Goal: Transaction & Acquisition: Purchase product/service

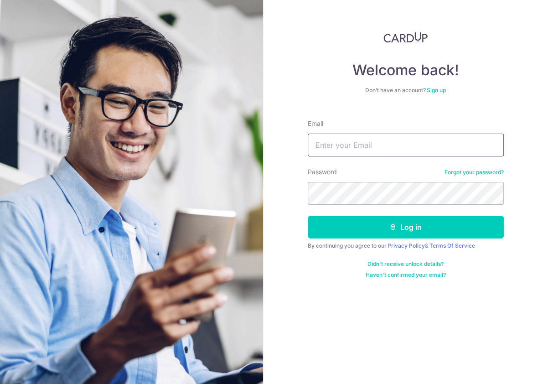
drag, startPoint x: 377, startPoint y: 158, endPoint x: 377, endPoint y: 148, distance: 10.0
click at [377, 154] on form "Email Password Forgot your password? Log in By continuing you agree to our Priv…" at bounding box center [406, 195] width 196 height 166
click at [376, 139] on input "Email" at bounding box center [406, 145] width 196 height 23
type input "[PERSON_NAME][EMAIL_ADDRESS][DOMAIN_NAME]"
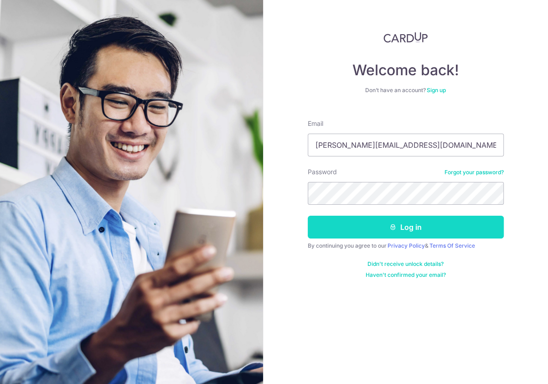
click at [348, 219] on button "Log in" at bounding box center [406, 227] width 196 height 23
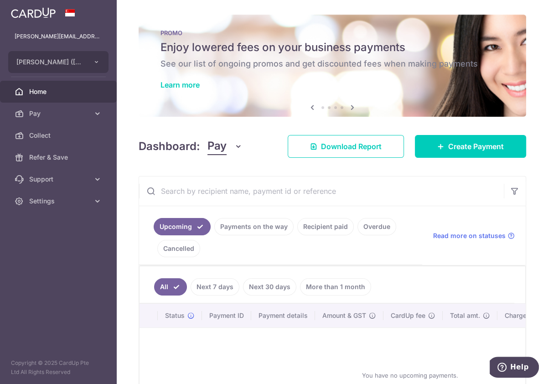
click at [144, 77] on div "PROMO Enjoy lowered fees on your business payments See our list of ongoing prom…" at bounding box center [332, 60] width 387 height 91
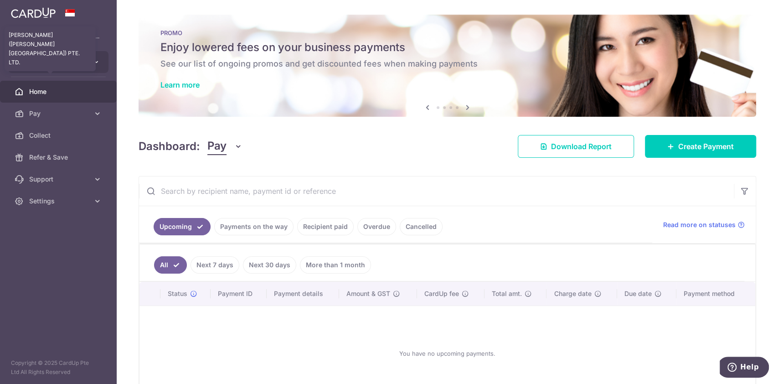
click at [61, 58] on span "KENNY ROGERS (MARINA SQUARE) PTE. LTD." at bounding box center [49, 61] width 67 height 9
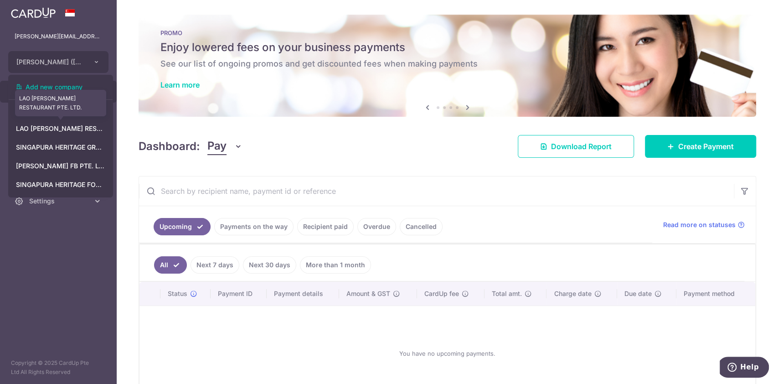
click at [62, 135] on link "LAO HUO TANG RESTAURANT PTE. LTD." at bounding box center [61, 128] width 104 height 16
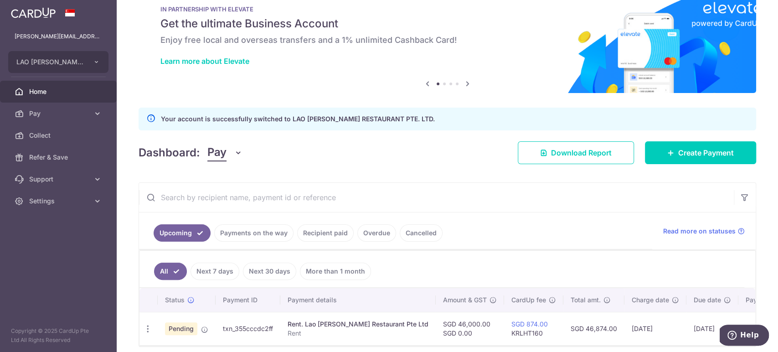
click at [420, 139] on div "Dashboard: Pay Pay Collect Download Report Create Payment" at bounding box center [447, 151] width 617 height 26
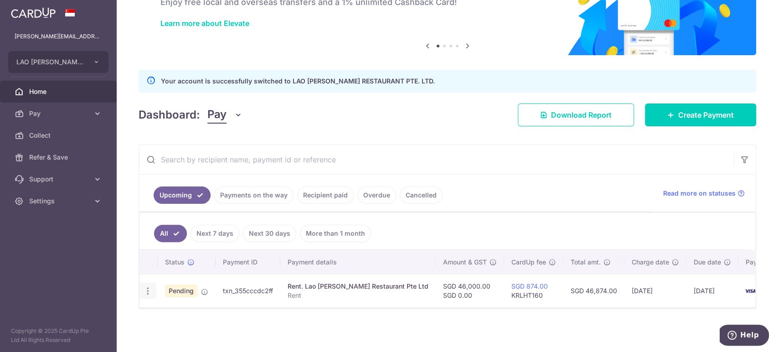
click at [145, 290] on div "Update payment Cancel payment Upload doc" at bounding box center [147, 291] width 17 height 17
click at [146, 286] on icon "button" at bounding box center [148, 291] width 10 height 10
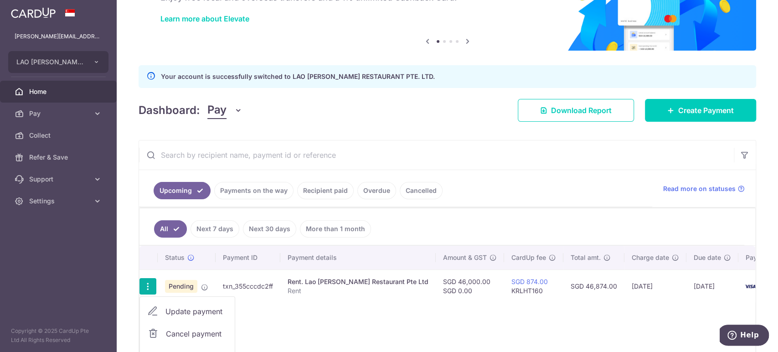
click at [146, 286] on icon "button" at bounding box center [148, 287] width 10 height 10
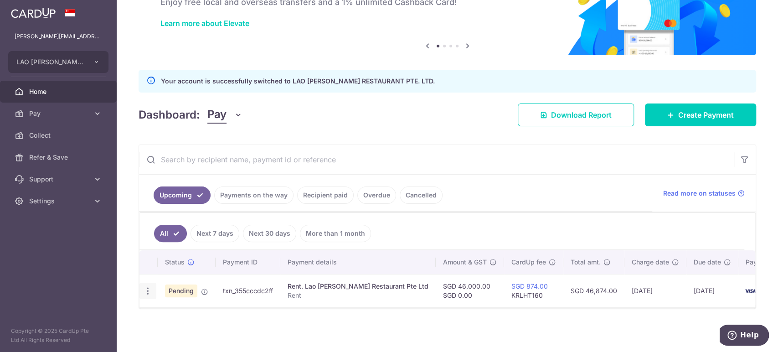
click at [146, 286] on icon "button" at bounding box center [148, 291] width 10 height 10
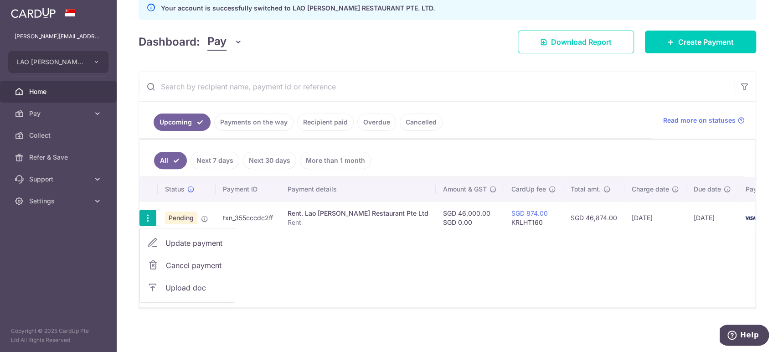
click at [191, 260] on span "Cancel payment" at bounding box center [196, 265] width 61 height 11
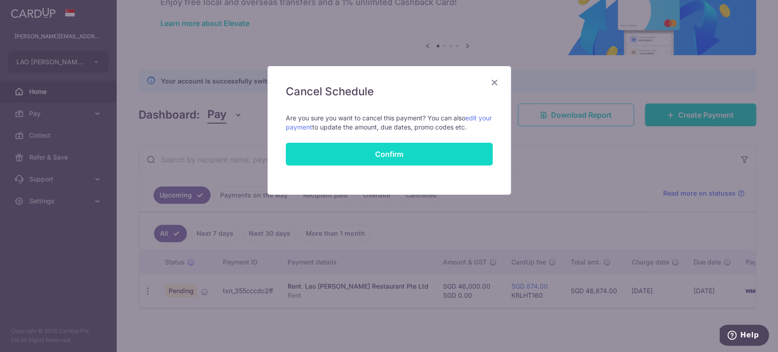
click at [405, 159] on button "Confirm" at bounding box center [389, 154] width 207 height 23
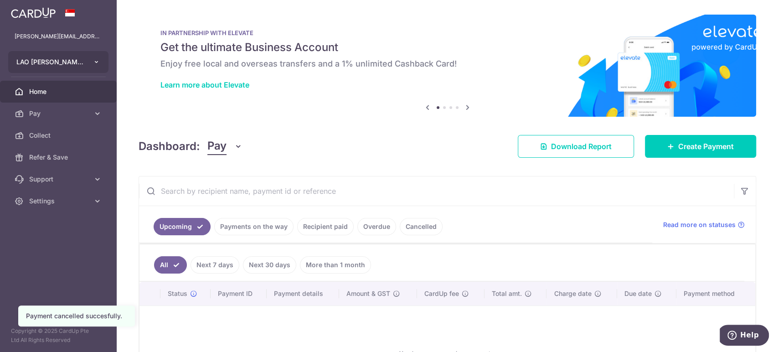
click at [102, 66] on button "LAO HUO TANG RESTAURANT PTE. LTD." at bounding box center [58, 62] width 100 height 22
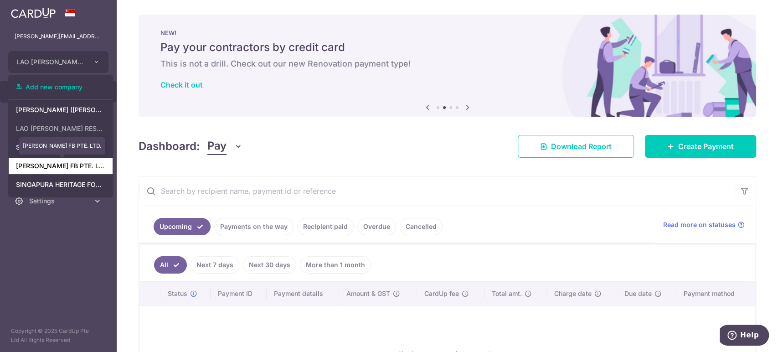
click at [72, 162] on link "LAO HUO TANG FB PTE. LTD." at bounding box center [61, 166] width 104 height 16
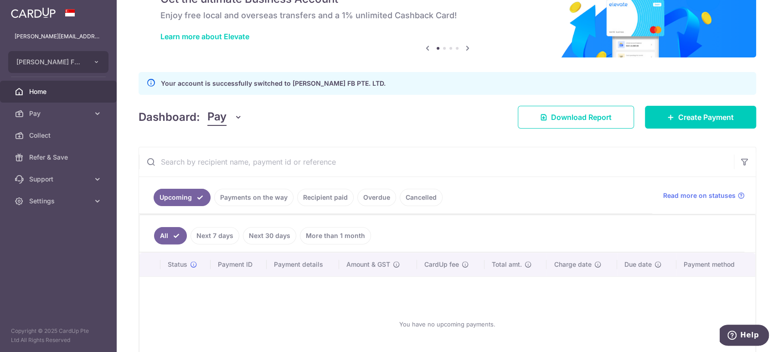
scroll to position [111, 0]
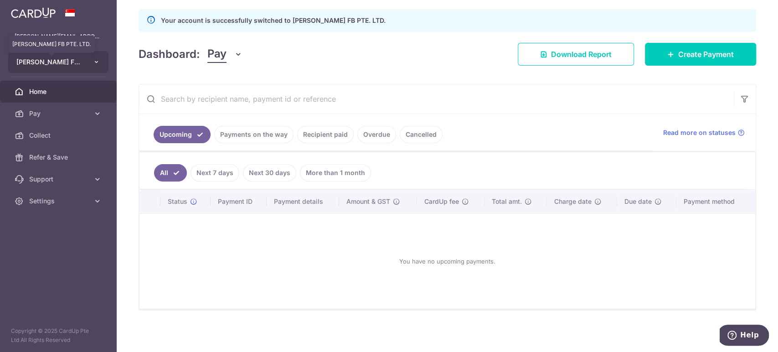
click at [58, 65] on span "[PERSON_NAME] FB PTE. LTD." at bounding box center [49, 61] width 67 height 9
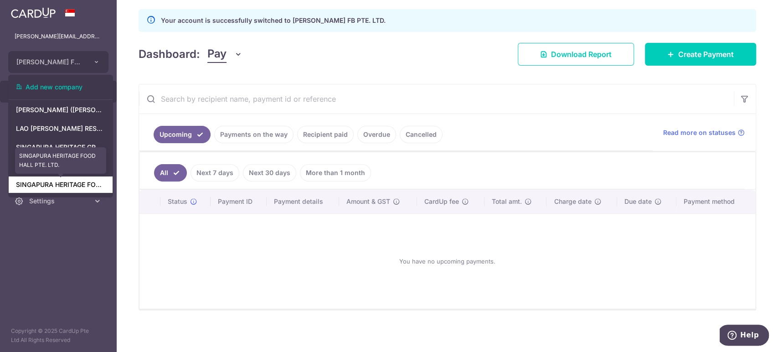
click at [53, 184] on link "SINGAPURA HERITAGE FOOD HALL PTE. LTD." at bounding box center [61, 184] width 104 height 16
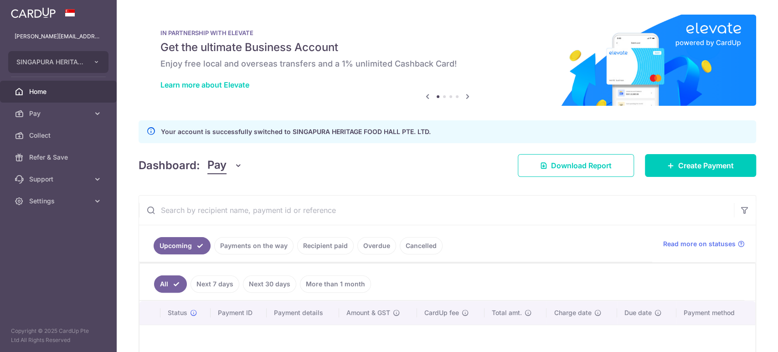
scroll to position [0, 0]
click at [270, 246] on link "Payments on the way" at bounding box center [253, 245] width 79 height 17
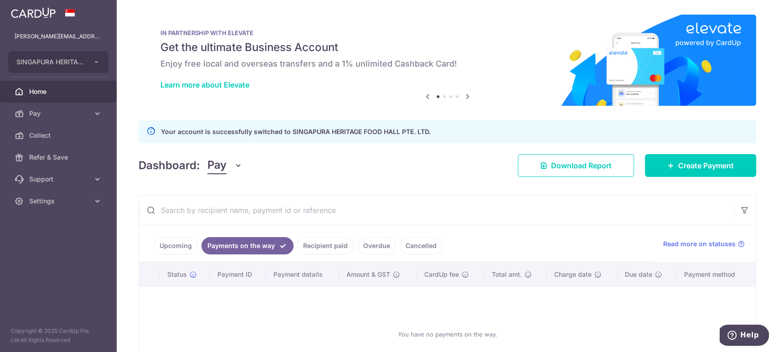
click at [339, 242] on link "Recipient paid" at bounding box center [325, 245] width 57 height 17
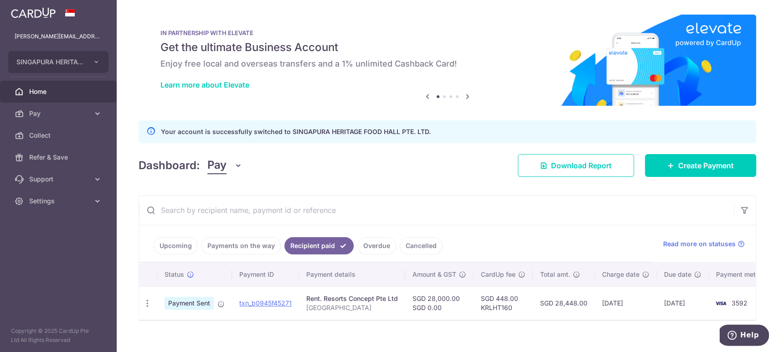
click at [371, 247] on link "Overdue" at bounding box center [376, 245] width 39 height 17
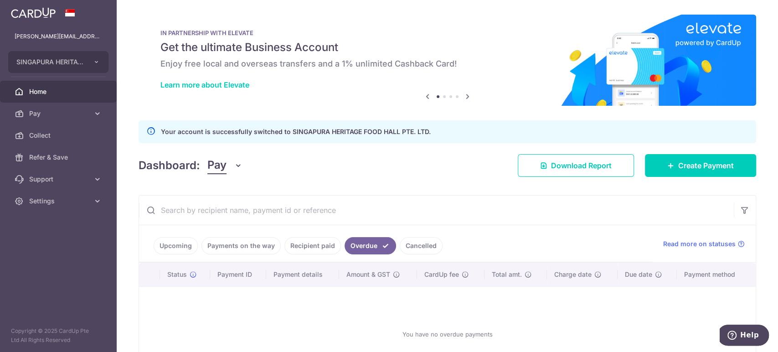
click at [308, 252] on link "Recipient paid" at bounding box center [312, 245] width 57 height 17
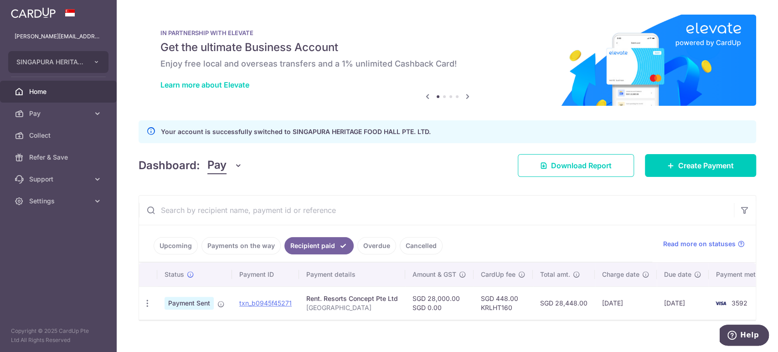
scroll to position [17, 0]
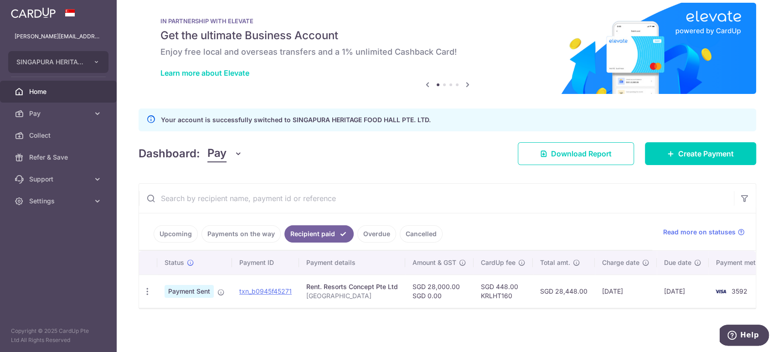
click at [188, 230] on link "Upcoming" at bounding box center [176, 233] width 44 height 17
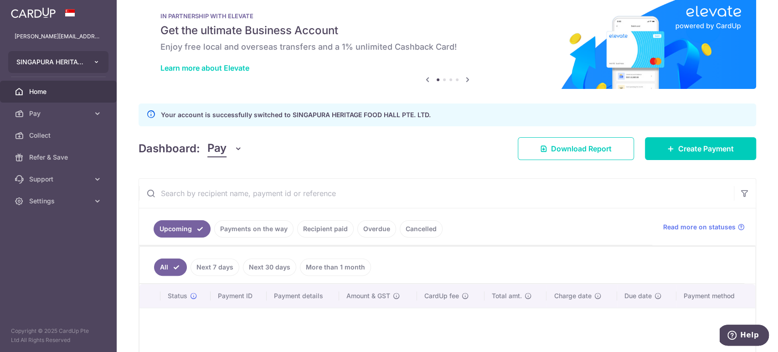
click at [67, 68] on button "SINGAPURA HERITAGE FOOD HALL PTE. LTD." at bounding box center [58, 62] width 100 height 22
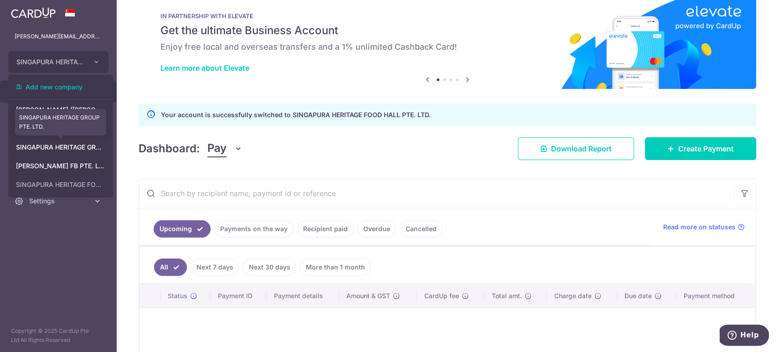
click at [84, 152] on link "SINGAPURA HERITAGE GROUP PTE. LTD." at bounding box center [61, 147] width 104 height 16
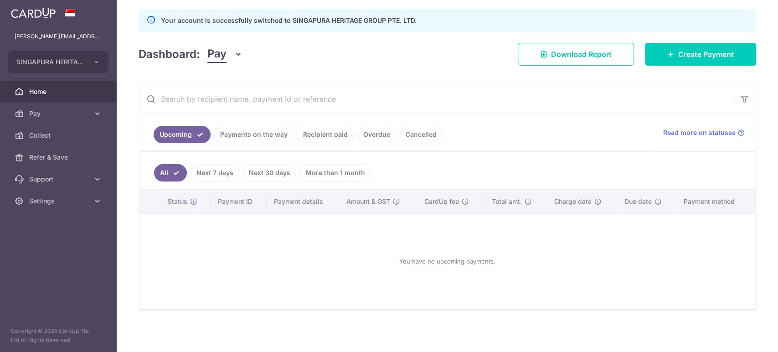
scroll to position [0, 0]
drag, startPoint x: 257, startPoint y: 133, endPoint x: 266, endPoint y: 134, distance: 8.7
click at [257, 134] on link "Payments on the way" at bounding box center [253, 134] width 79 height 17
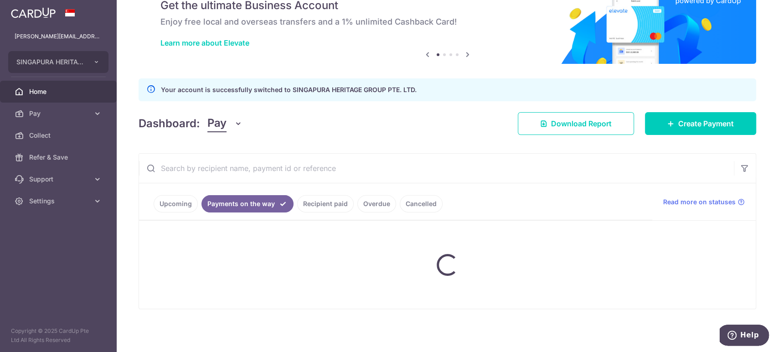
scroll to position [17, 0]
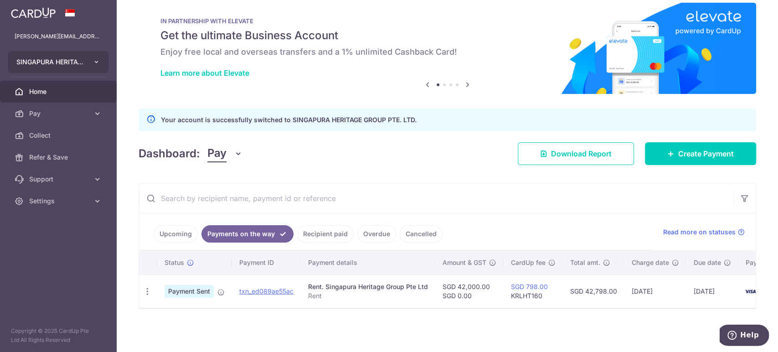
click at [53, 71] on button "SINGAPURA HERITAGE GROUP PTE. LTD." at bounding box center [58, 62] width 100 height 22
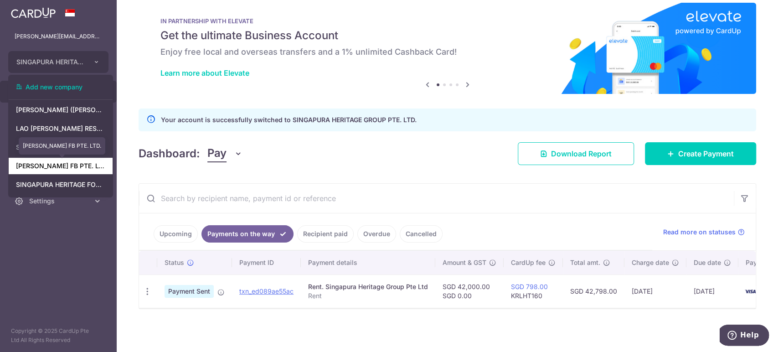
click at [63, 169] on link "LAO HUO TANG FB PTE. LTD." at bounding box center [61, 166] width 104 height 16
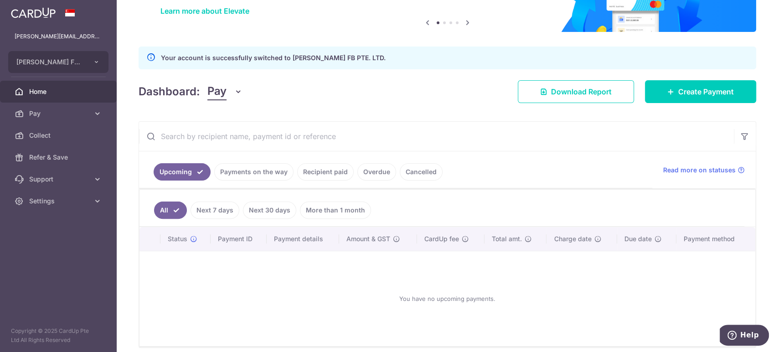
scroll to position [111, 0]
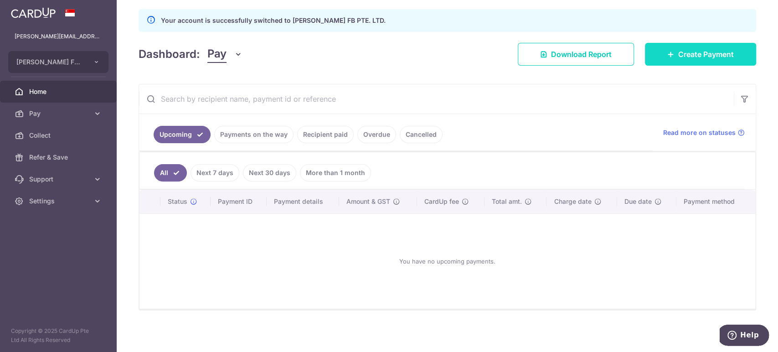
click at [706, 53] on span "Create Payment" at bounding box center [706, 54] width 56 height 11
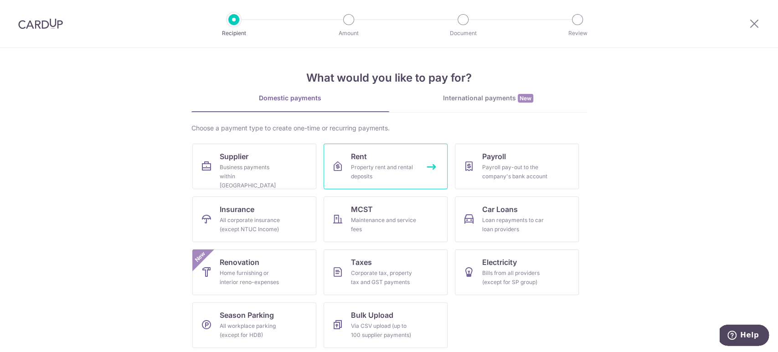
click at [414, 158] on link "Rent Property rent and rental deposits" at bounding box center [386, 167] width 124 height 46
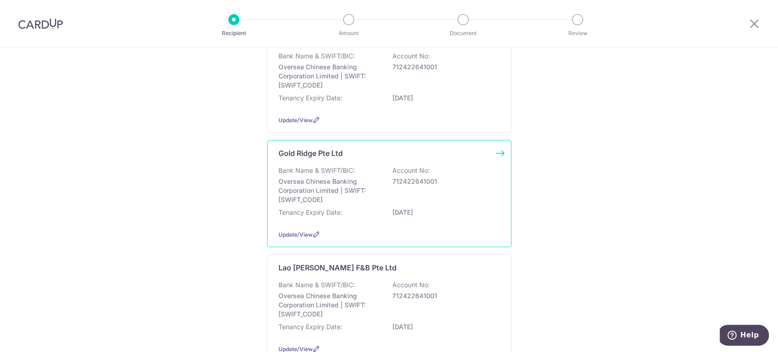
scroll to position [182, 0]
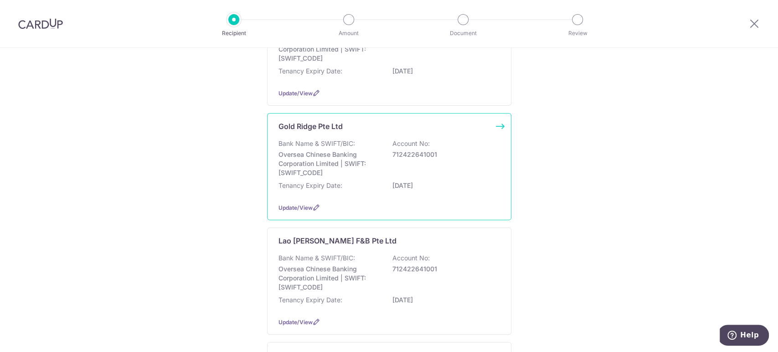
click at [304, 202] on div "Gold Ridge Pte Ltd Bank Name & SWIFT/BIC: Oversea Chinese Banking Corporation L…" at bounding box center [389, 166] width 244 height 107
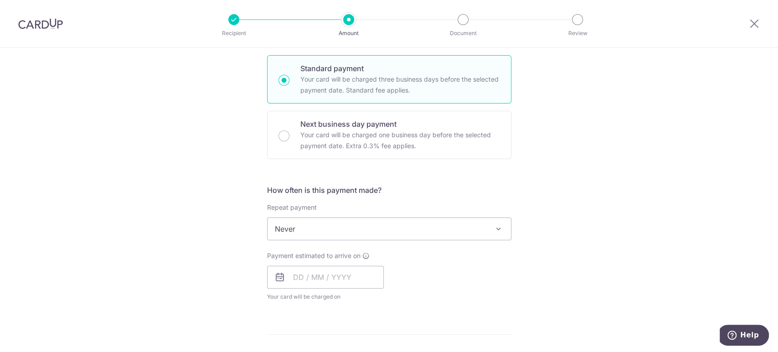
scroll to position [243, 0]
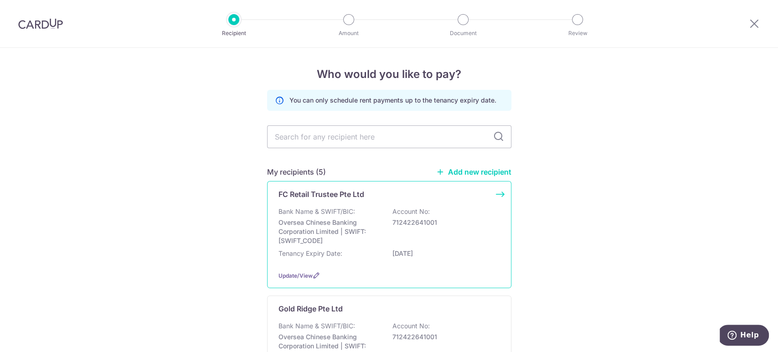
scroll to position [121, 0]
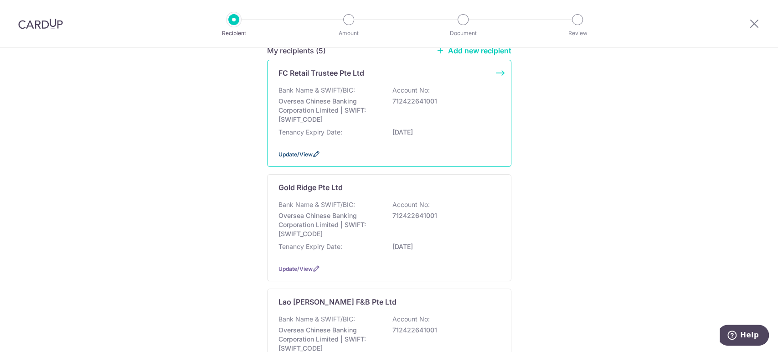
click at [300, 154] on span "Update/View" at bounding box center [295, 154] width 34 height 7
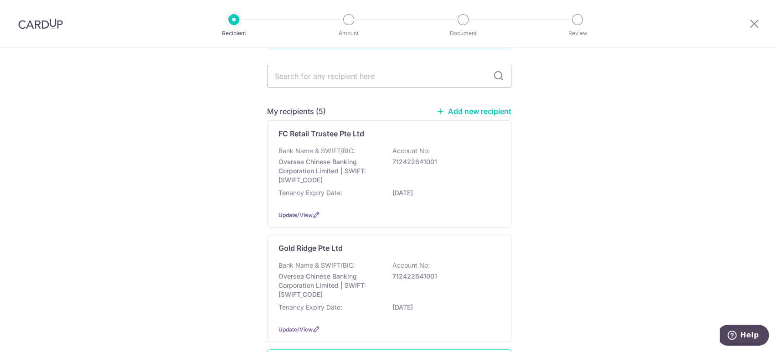
scroll to position [182, 0]
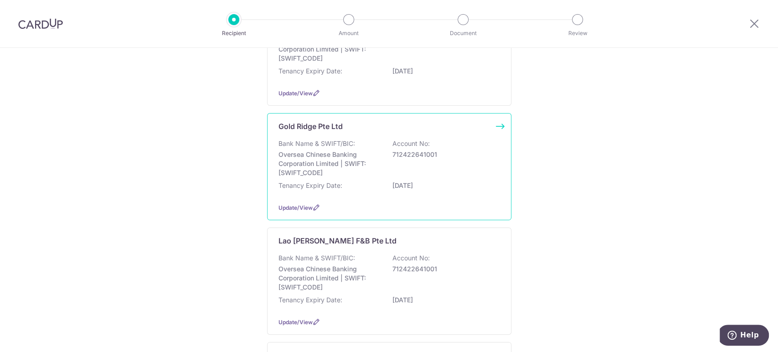
click at [324, 164] on p "Oversea Chinese Banking Corporation Limited | SWIFT: OCBCSGSGXXX" at bounding box center [329, 163] width 102 height 27
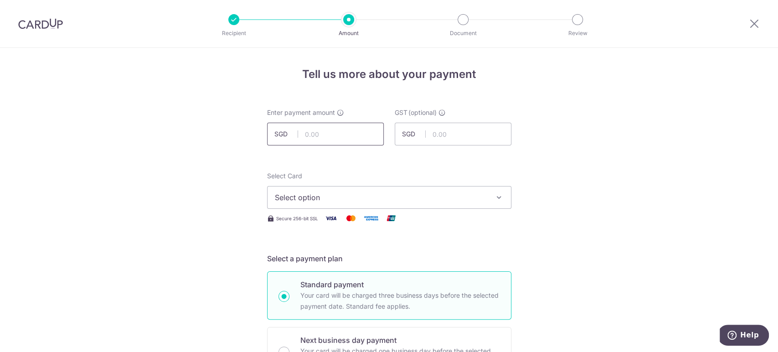
click at [326, 135] on input "text" at bounding box center [325, 134] width 117 height 23
type input "46,000.00"
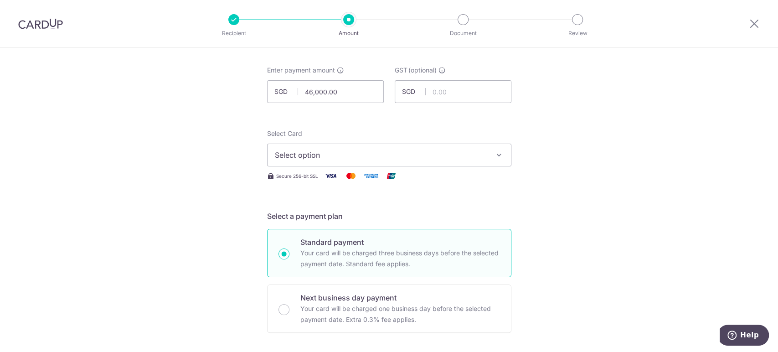
scroll to position [61, 0]
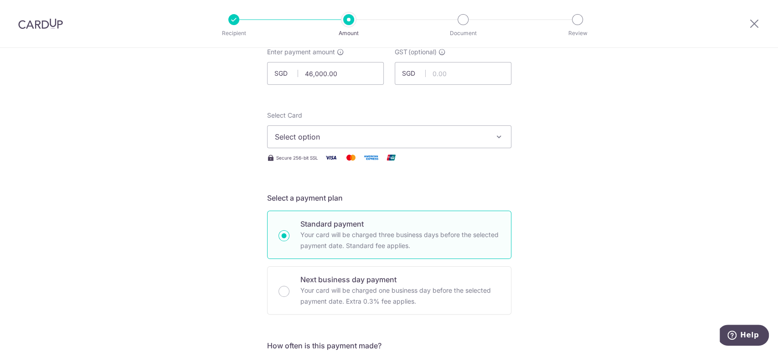
click at [318, 135] on span "Select option" at bounding box center [381, 136] width 212 height 11
click at [308, 203] on span "**** 3592" at bounding box center [314, 201] width 35 height 11
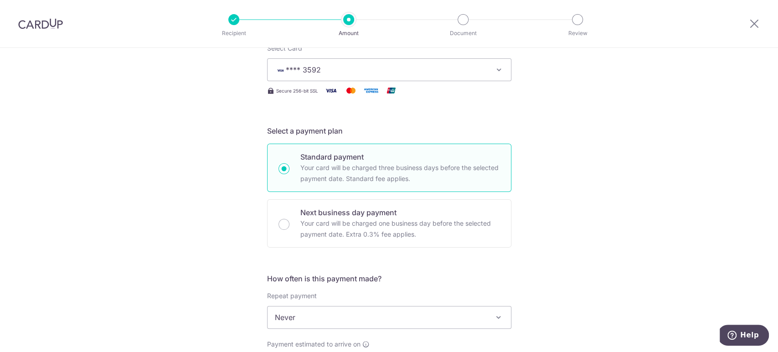
scroll to position [182, 0]
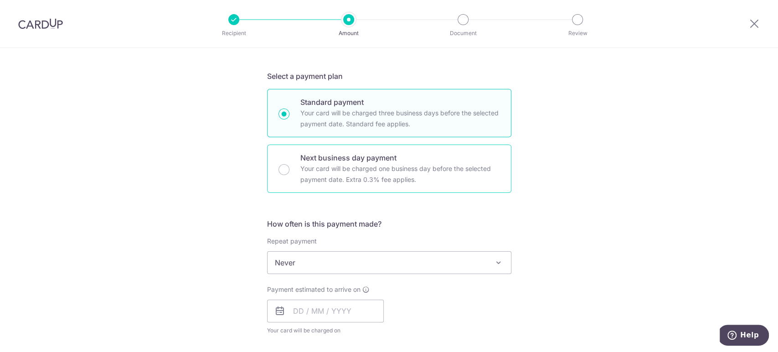
click at [342, 162] on p "Next business day payment" at bounding box center [400, 157] width 200 height 11
click at [289, 164] on input "Next business day payment Your card will be charged one business day before the…" at bounding box center [283, 169] width 11 height 11
radio input "false"
radio input "true"
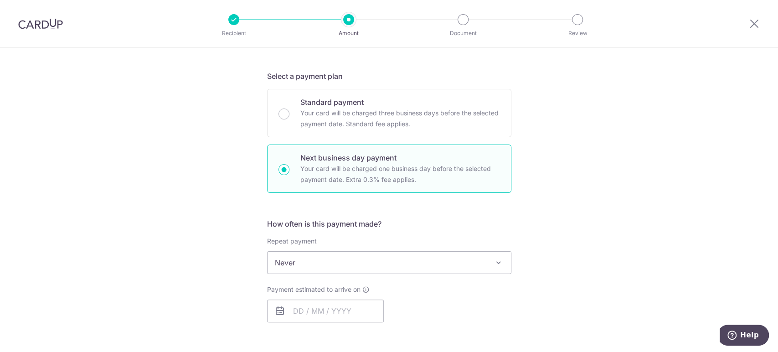
scroll to position [243, 0]
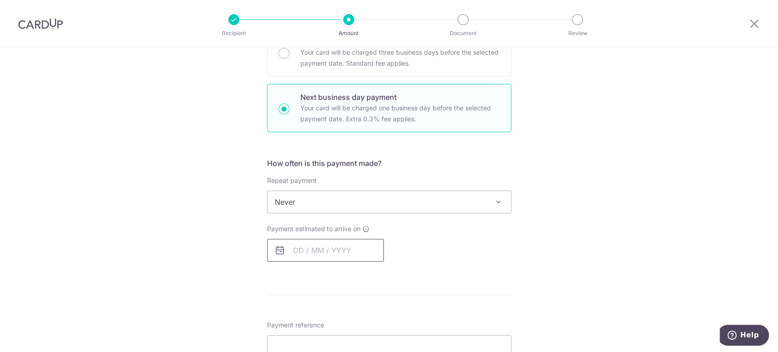
click at [292, 242] on input "text" at bounding box center [325, 250] width 117 height 23
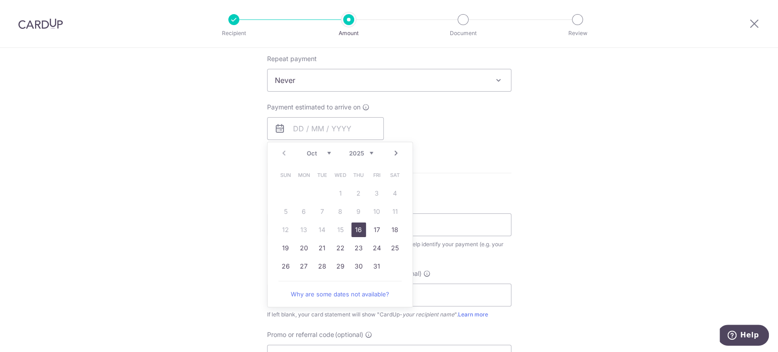
click at [358, 227] on link "16" at bounding box center [358, 229] width 15 height 15
type input "[DATE]"
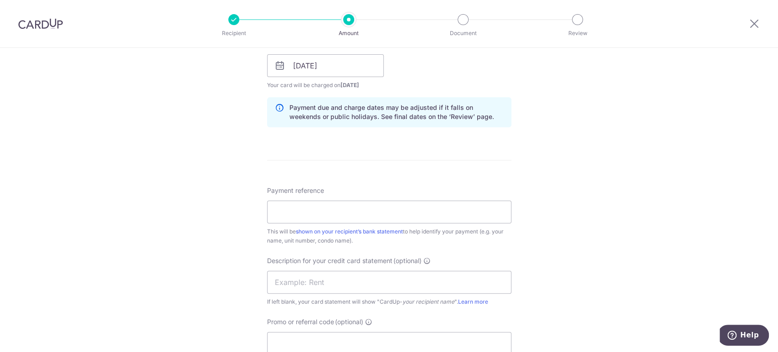
scroll to position [486, 0]
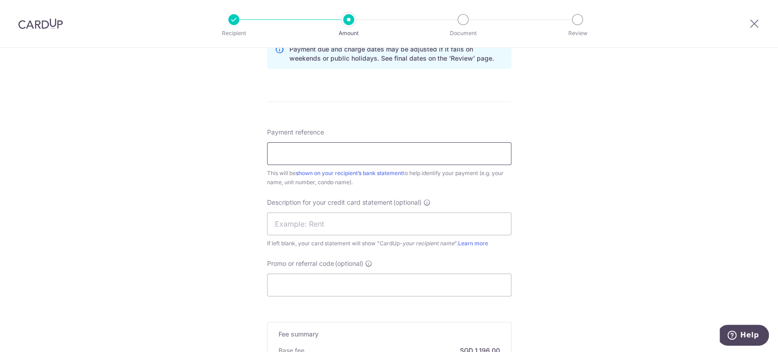
click at [307, 142] on input "Payment reference" at bounding box center [389, 153] width 244 height 23
click at [430, 111] on form "Enter payment amount SGD 46,000.00 46000.00 GST (optional) SGD Select Card ****…" at bounding box center [389, 54] width 244 height 864
click at [311, 156] on input "Rent" at bounding box center [389, 153] width 244 height 23
drag, startPoint x: 311, startPoint y: 156, endPoint x: 57, endPoint y: 174, distance: 254.9
click at [57, 174] on div "Tell us more about your payment Enter payment amount SGD 46,000.00 46000.00 GST…" at bounding box center [389, 45] width 778 height 967
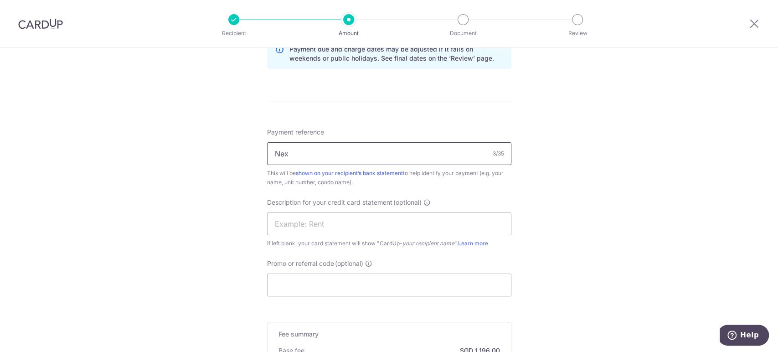
type input "Nex"
click at [563, 188] on div "Tell us more about your payment Enter payment amount SGD 46,000.00 46000.00 GST…" at bounding box center [389, 45] width 778 height 967
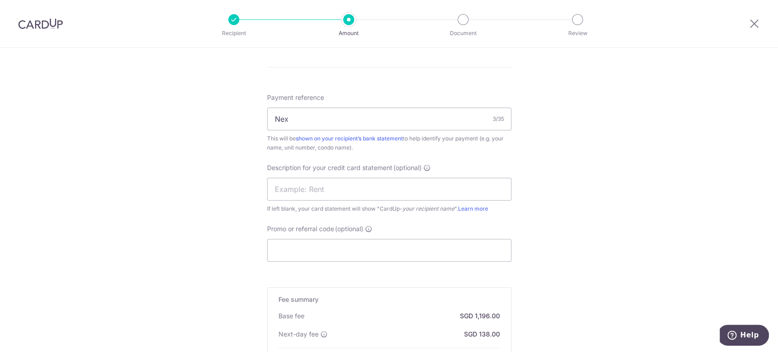
scroll to position [547, 0]
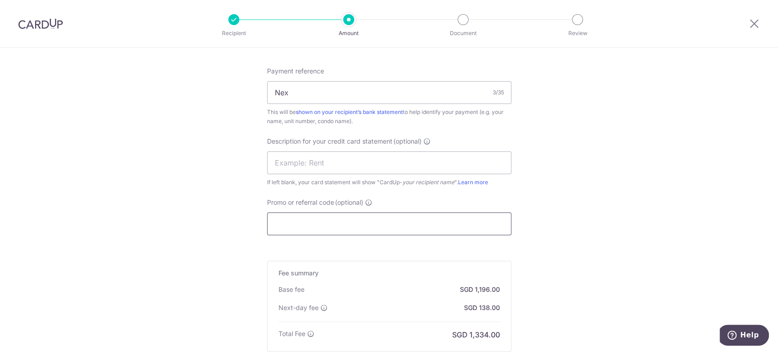
click at [325, 218] on input "Promo or referral code (optional)" at bounding box center [389, 223] width 244 height 23
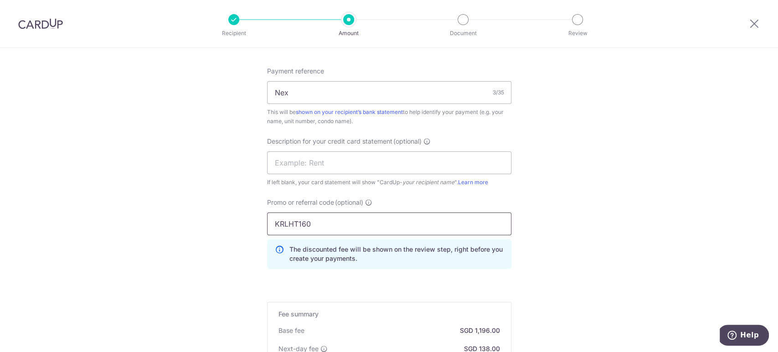
type input "KRLHT160"
click at [553, 190] on div "Tell us more about your payment Enter payment amount SGD 46,000.00 46000.00 GST…" at bounding box center [389, 5] width 778 height 1008
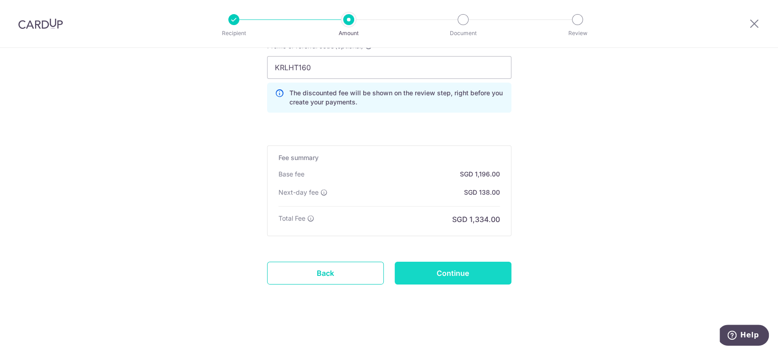
click at [457, 265] on input "Continue" at bounding box center [453, 273] width 117 height 23
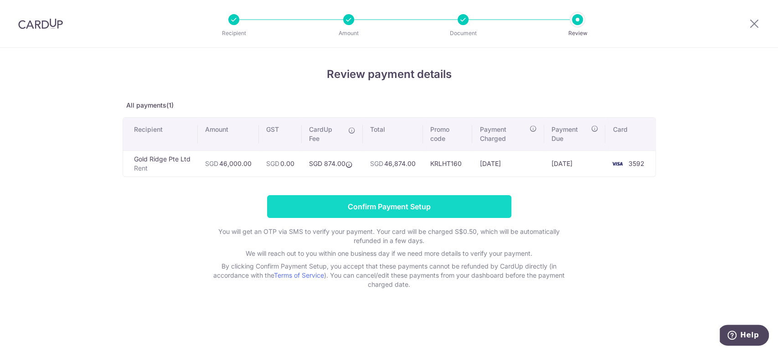
click at [328, 210] on input "Confirm Payment Setup" at bounding box center [389, 206] width 244 height 23
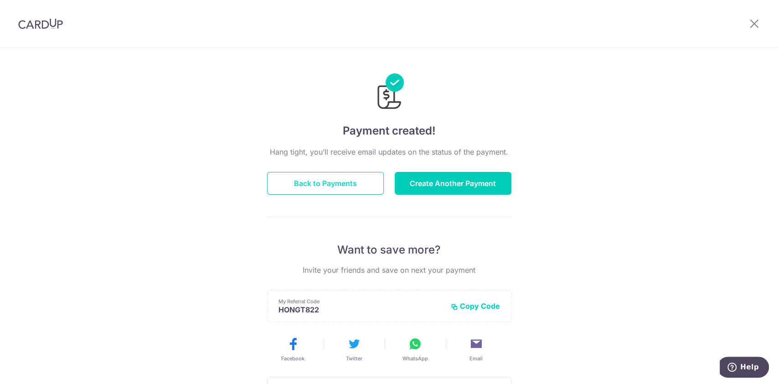
click at [318, 182] on button "Back to Payments" at bounding box center [325, 183] width 117 height 23
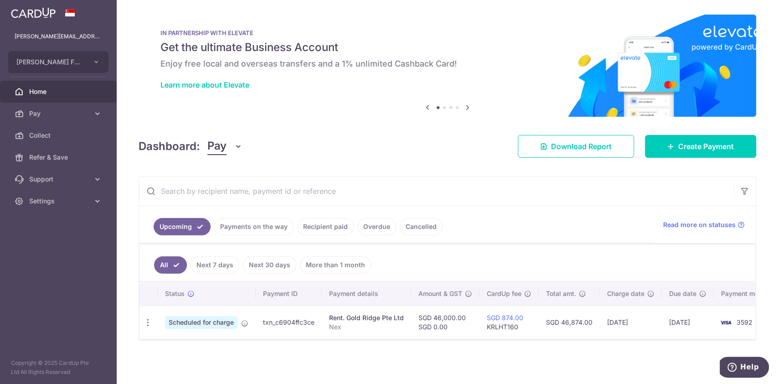
scroll to position [5, 0]
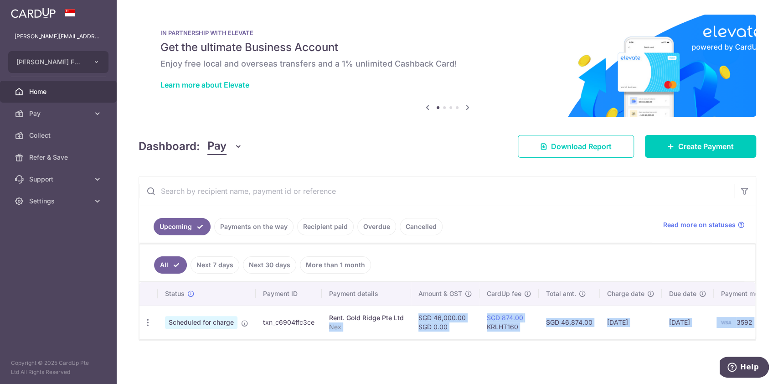
drag, startPoint x: 324, startPoint y: 333, endPoint x: 345, endPoint y: 342, distance: 22.6
click at [345, 342] on div "× Pause Schedule Pause all future payments in this series Pause just this one p…" at bounding box center [447, 192] width 661 height 384
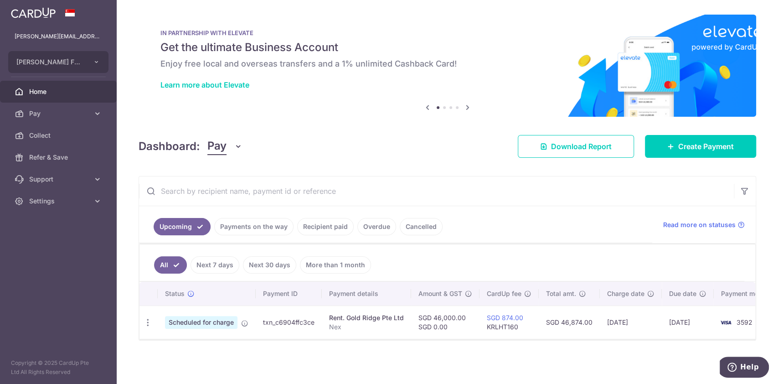
click at [466, 170] on div "× Pause Schedule Pause all future payments in this series Pause just this one p…" at bounding box center [447, 192] width 661 height 384
drag, startPoint x: 440, startPoint y: 332, endPoint x: 454, endPoint y: 336, distance: 15.1
click at [454, 336] on div "Status Payment ID Payment details Amount & GST CardUp fee Total amt. Charge dat…" at bounding box center [447, 310] width 616 height 57
click at [498, 176] on input "text" at bounding box center [436, 190] width 595 height 29
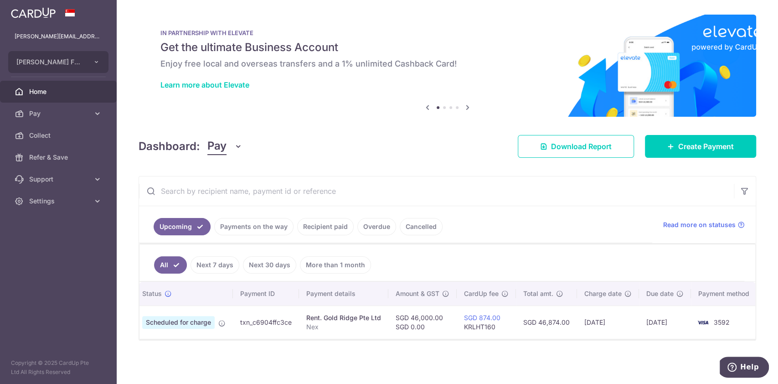
scroll to position [0, 24]
